Goal: Information Seeking & Learning: Learn about a topic

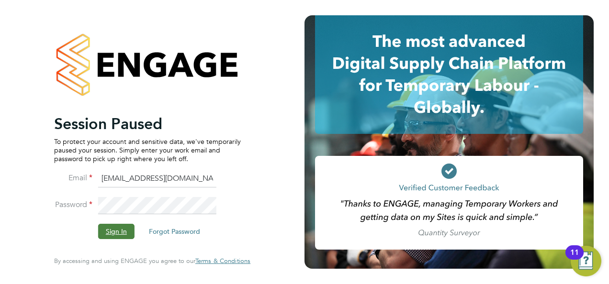
click at [117, 230] on button "Sign In" at bounding box center [116, 231] width 36 height 15
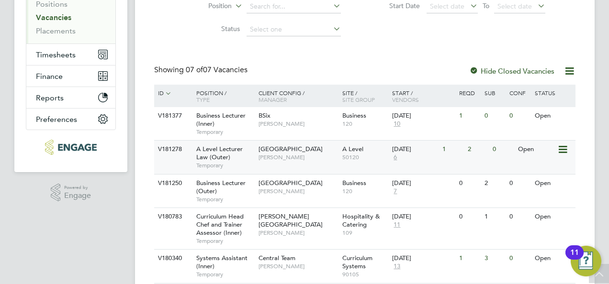
scroll to position [192, 0]
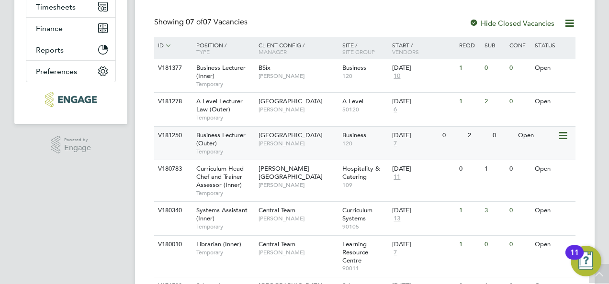
click at [296, 137] on span "[GEOGRAPHIC_DATA]" at bounding box center [291, 135] width 64 height 8
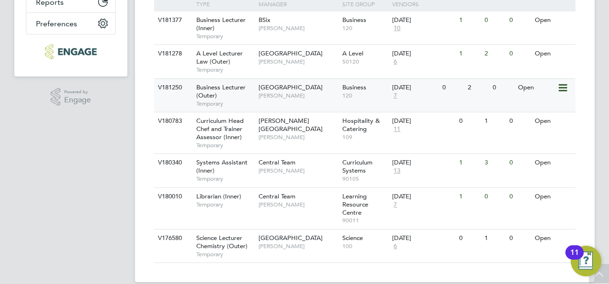
scroll to position [252, 0]
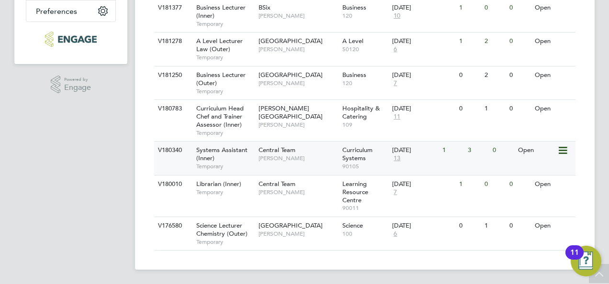
click at [236, 148] on span "Systems Assistant (Inner)" at bounding box center [221, 154] width 51 height 16
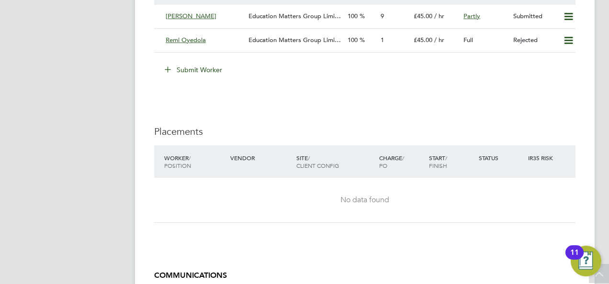
scroll to position [1649, 0]
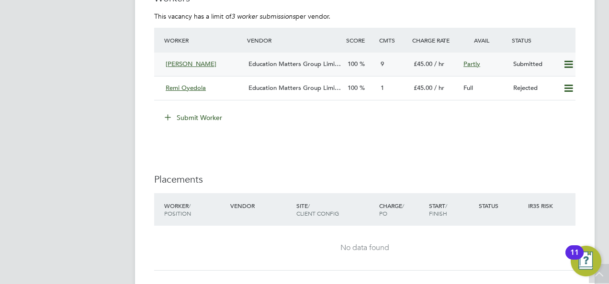
click at [317, 66] on span "Education Matters Group Limi…" at bounding box center [295, 64] width 92 height 8
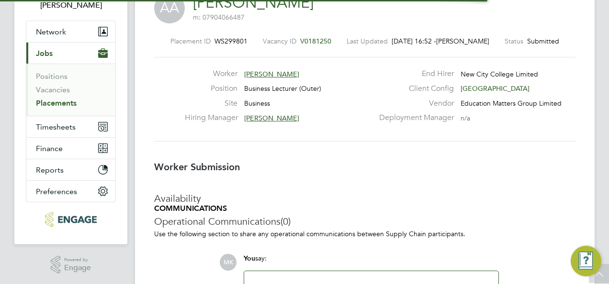
scroll to position [5, 5]
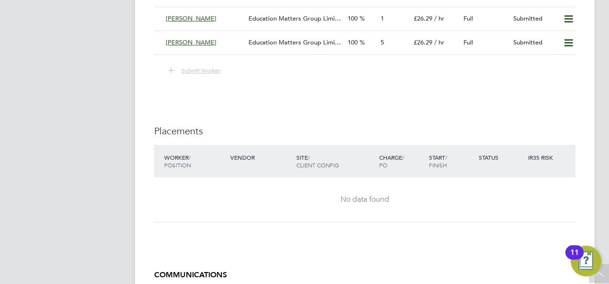
scroll to position [1445, 0]
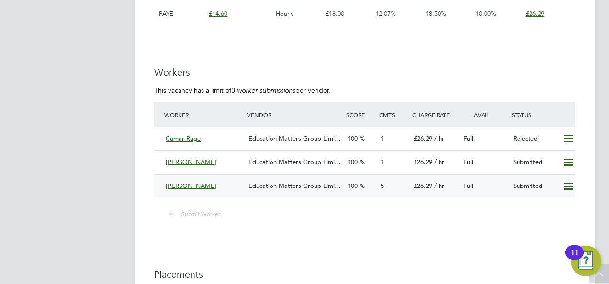
click at [314, 185] on span "Education Matters Group Limi…" at bounding box center [295, 186] width 92 height 8
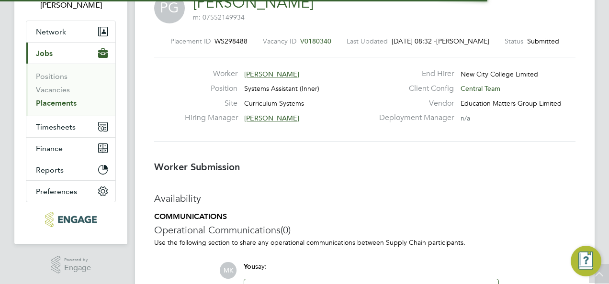
scroll to position [9, 77]
